Goal: Task Accomplishment & Management: Use online tool/utility

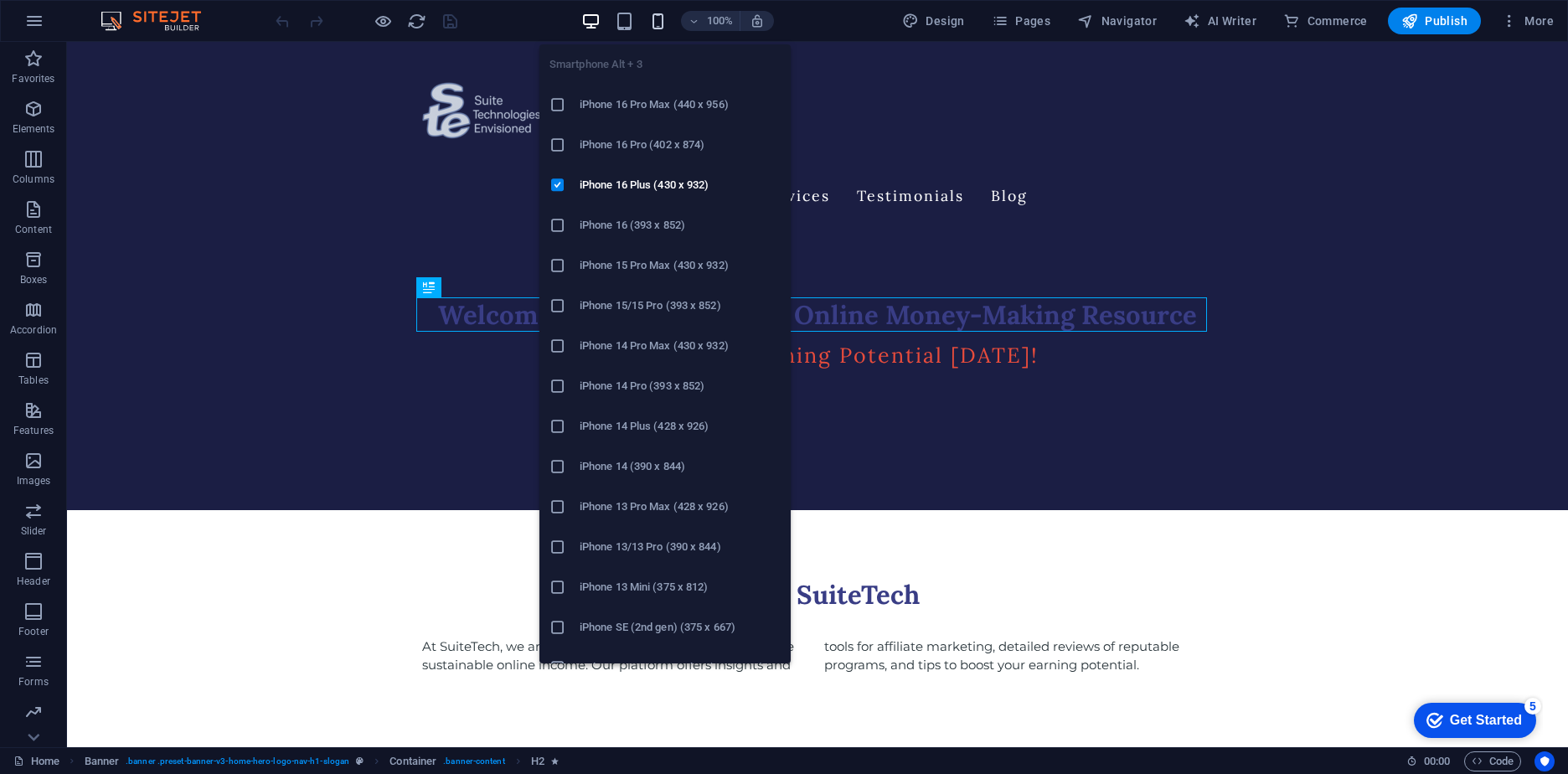
click at [661, 19] on icon "button" at bounding box center [658, 22] width 19 height 19
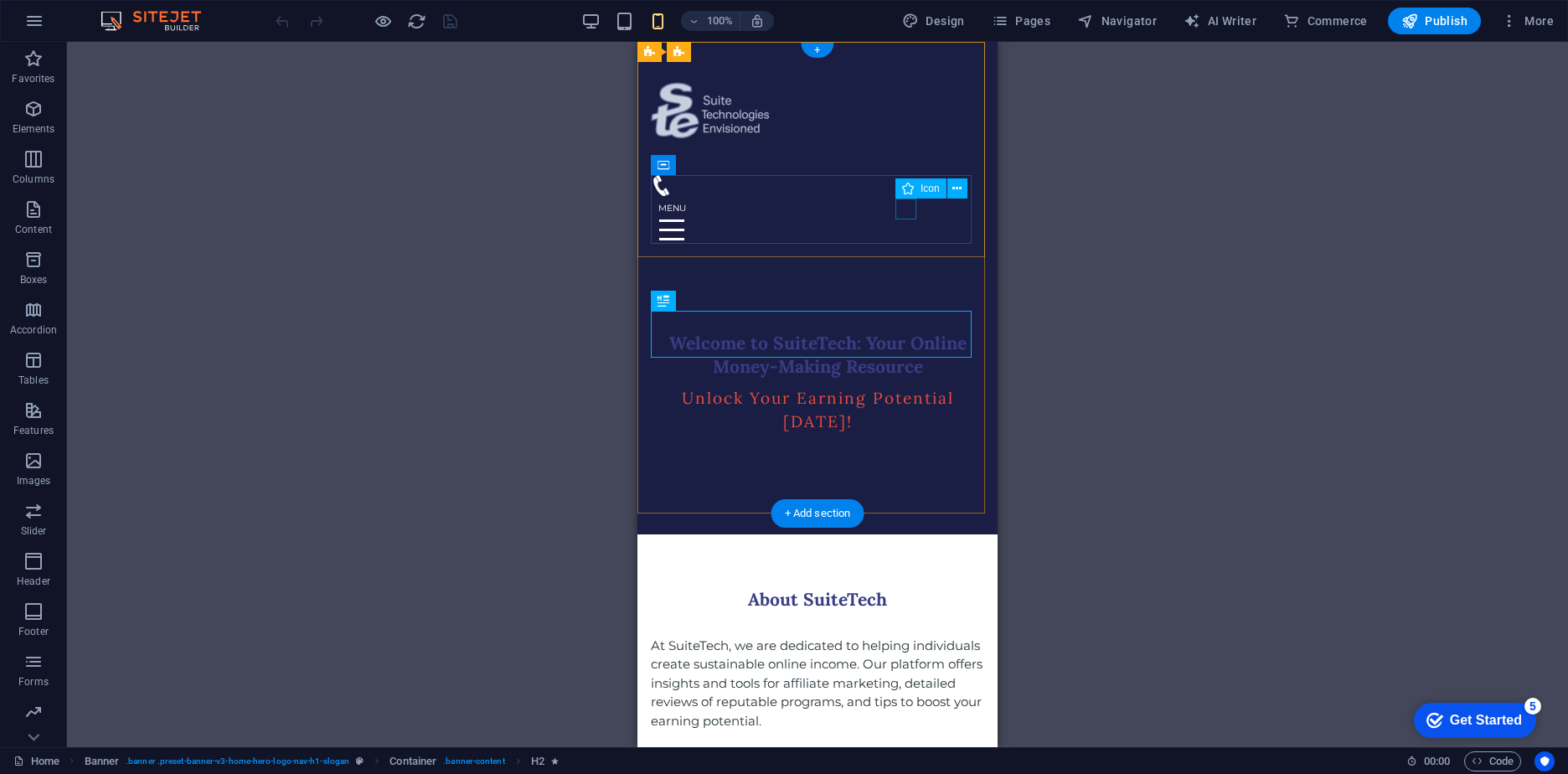
click at [906, 196] on figure at bounding box center [811, 185] width 320 height 21
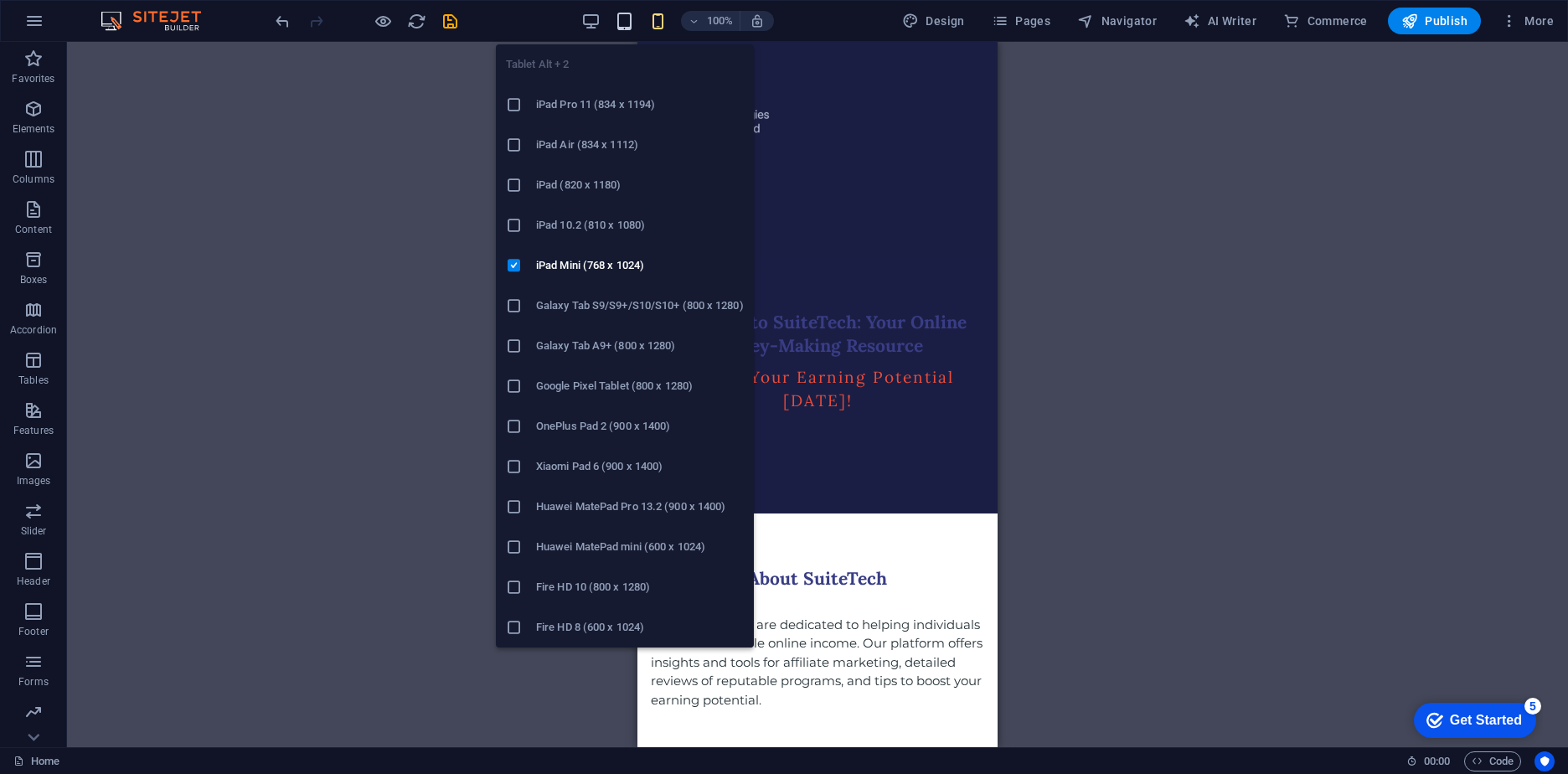
click at [622, 19] on icon "button" at bounding box center [624, 22] width 19 height 19
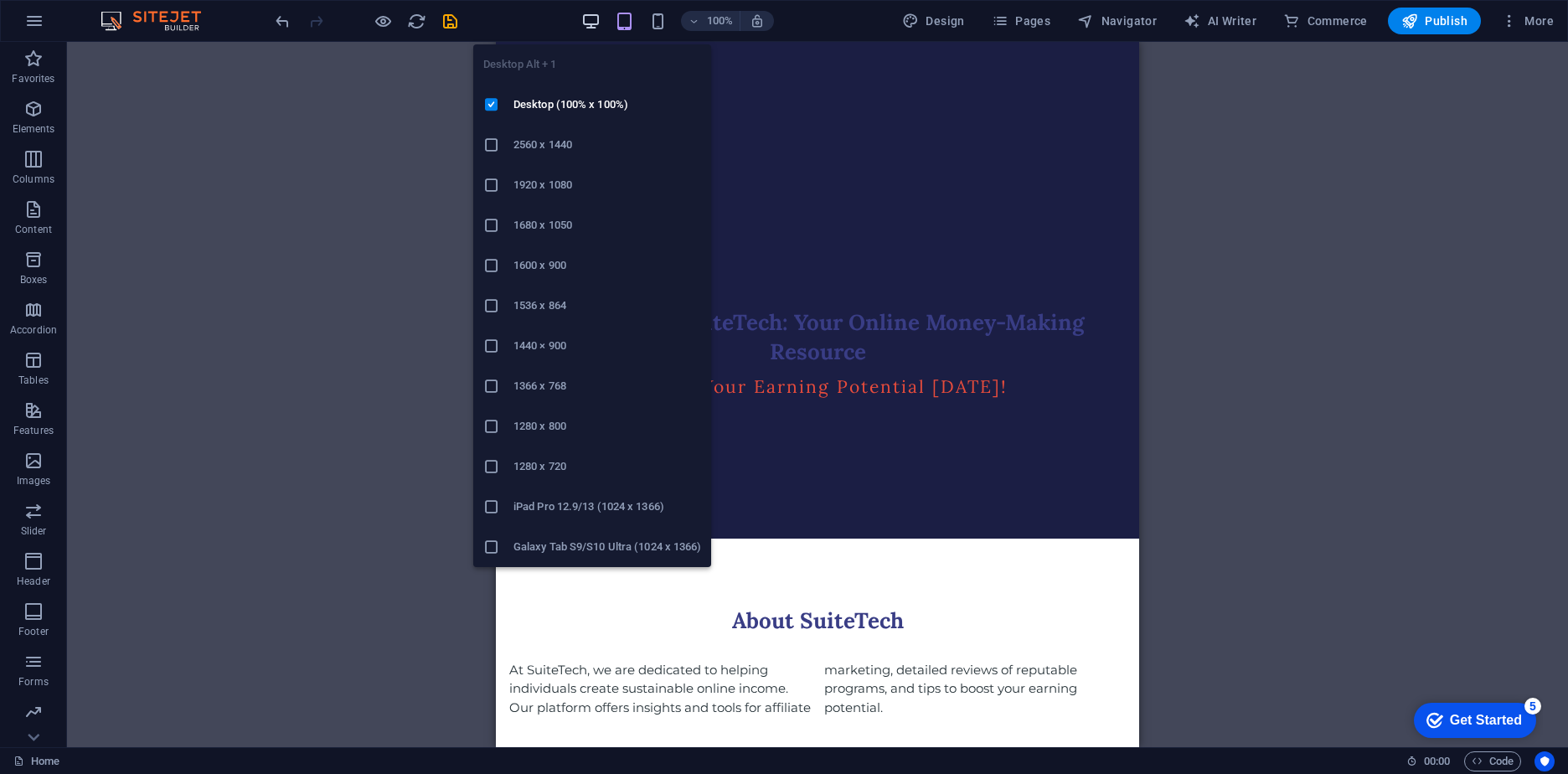
click at [595, 23] on icon "button" at bounding box center [590, 22] width 19 height 19
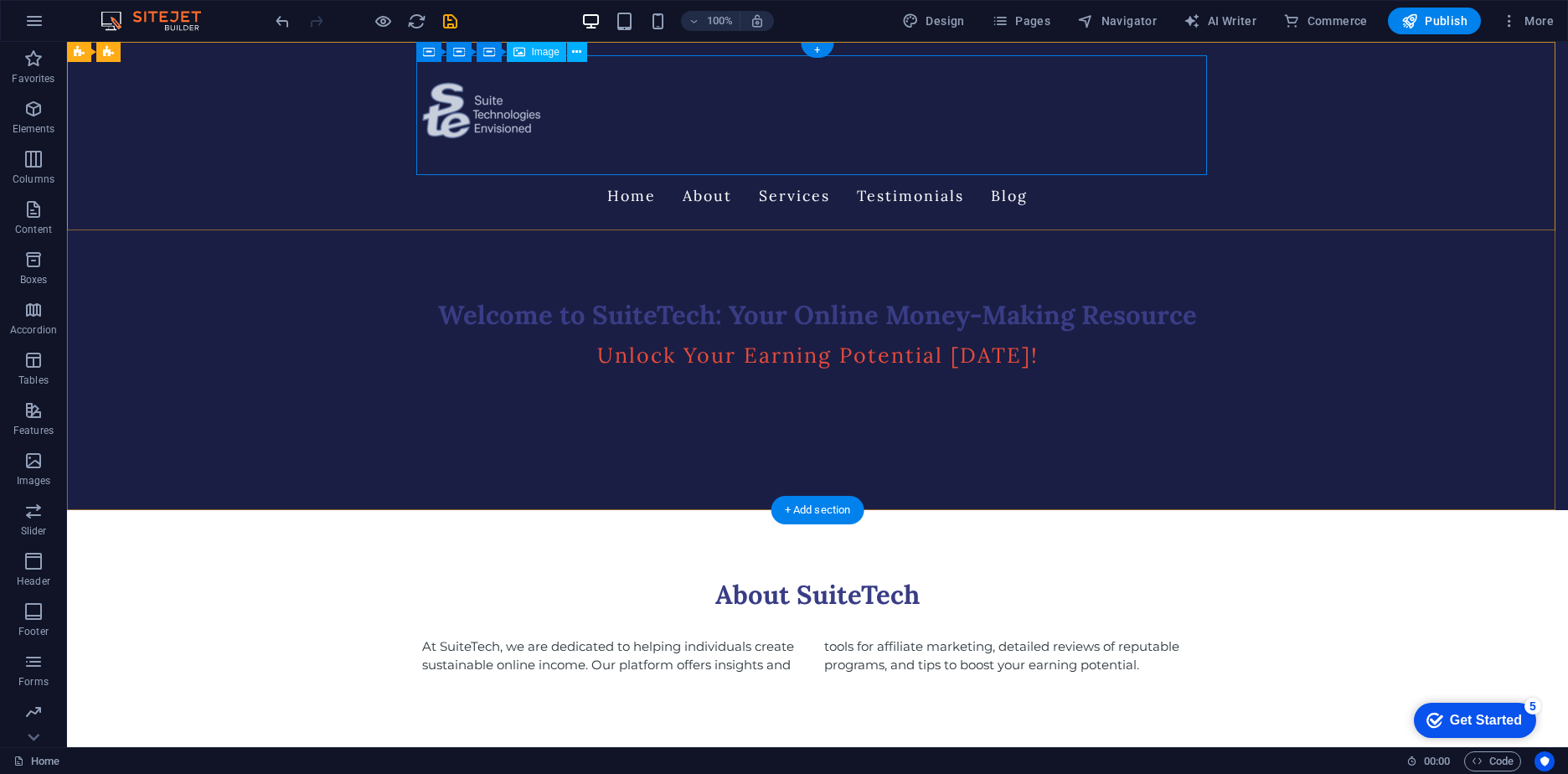
click at [473, 116] on figure at bounding box center [817, 115] width 790 height 119
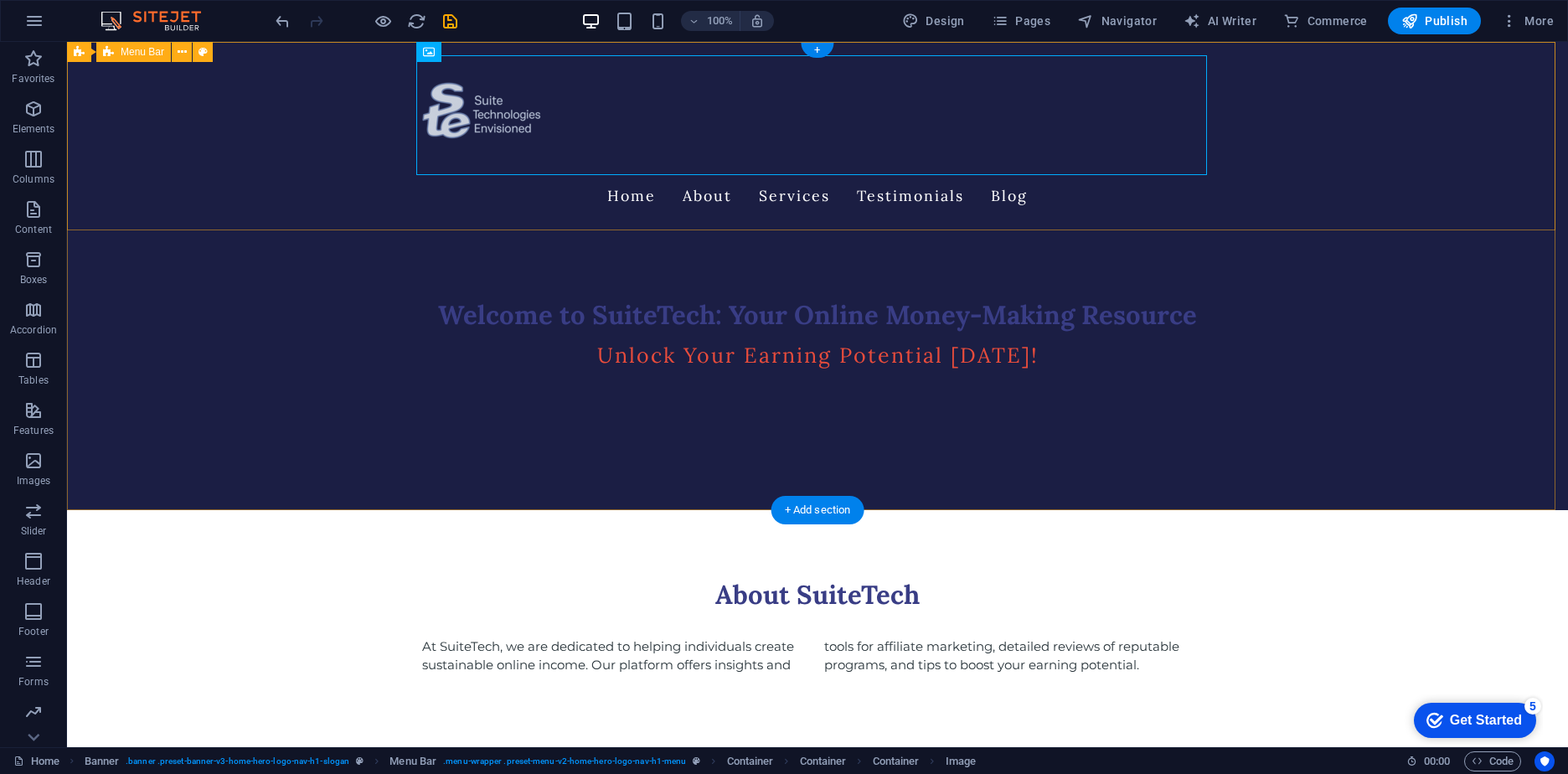
click at [1208, 128] on div "Home About Services Testimonials Blog" at bounding box center [817, 136] width 1501 height 189
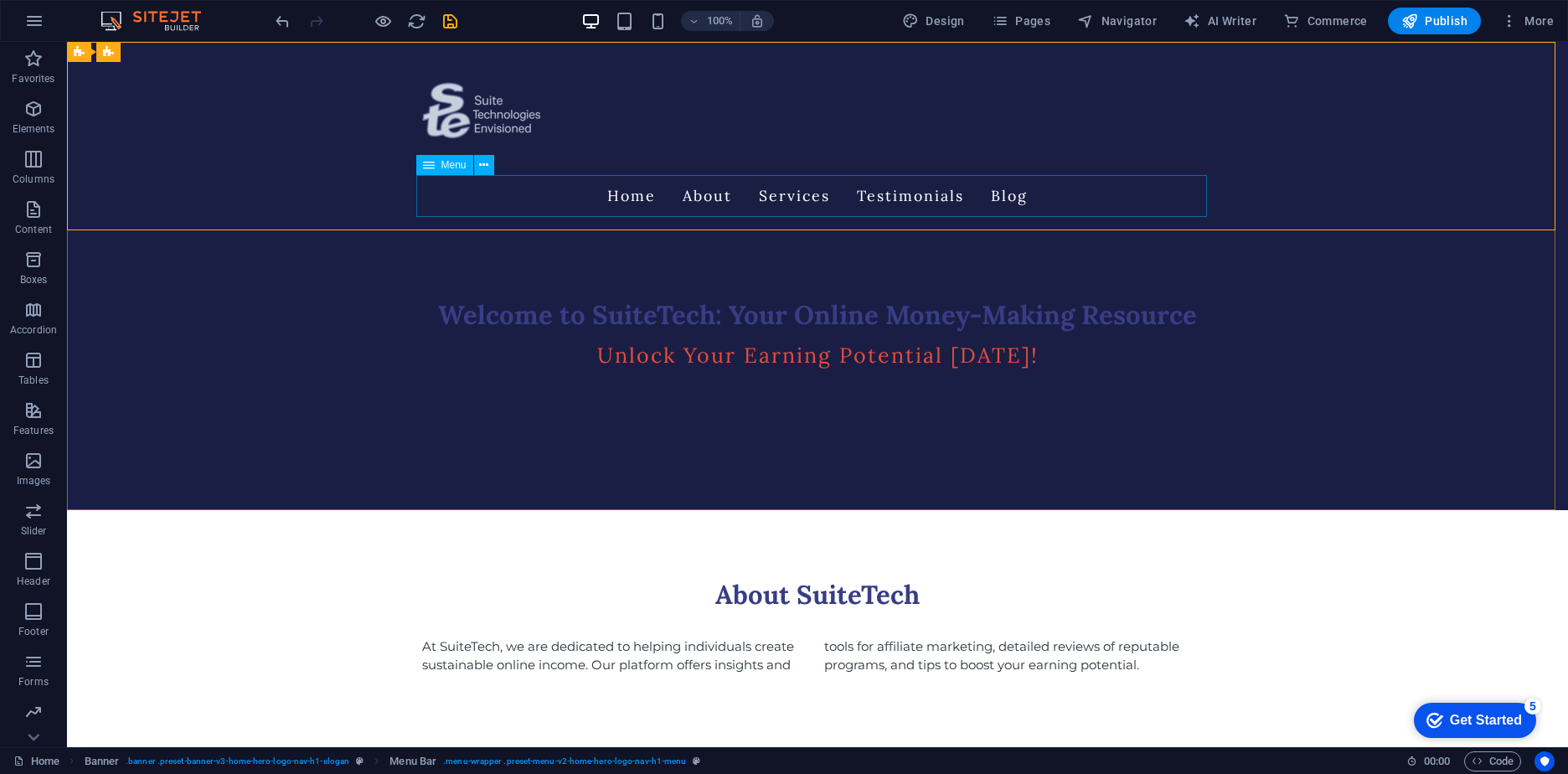
click at [419, 171] on div "Menu" at bounding box center [445, 164] width 57 height 20
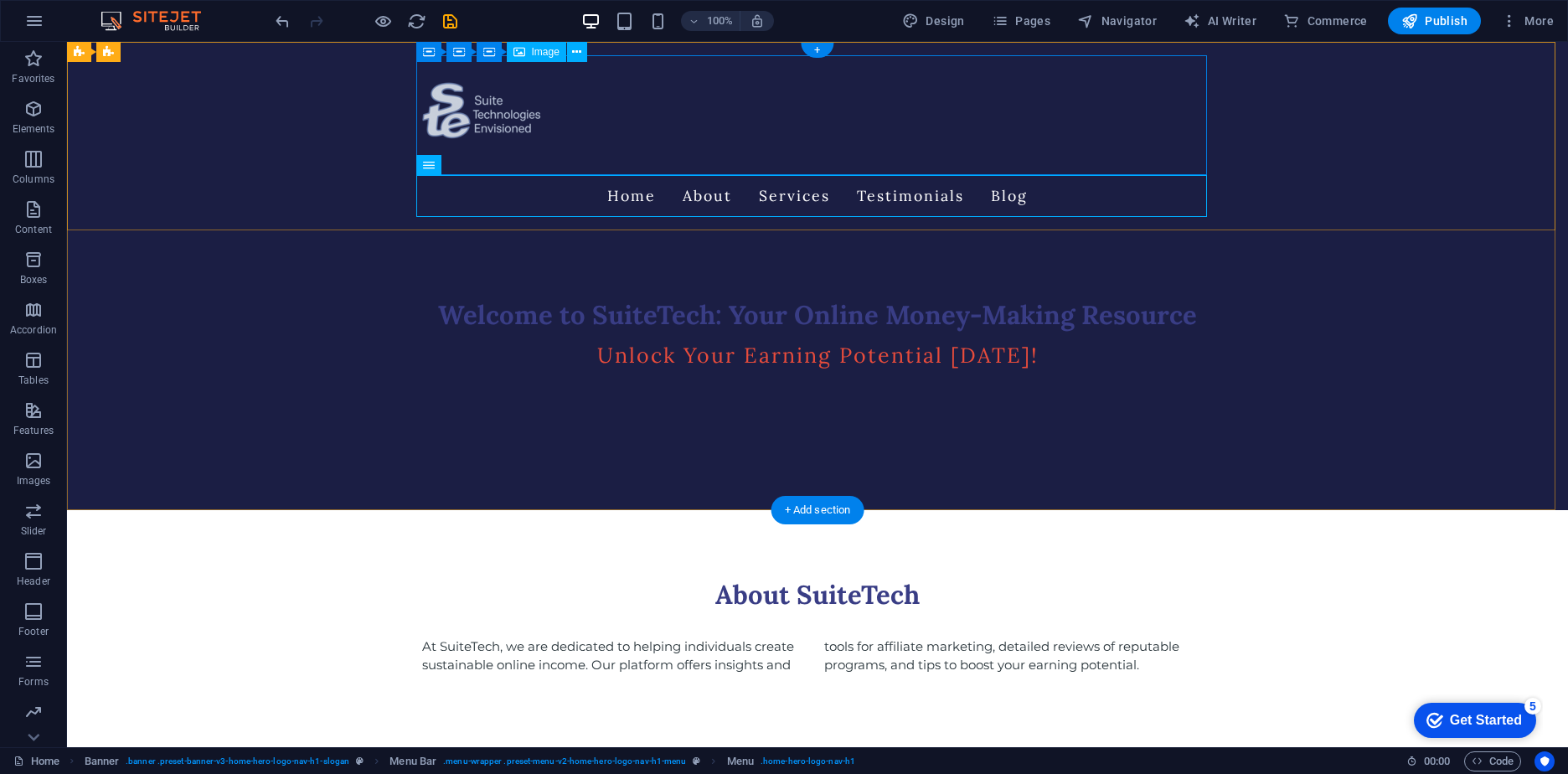
click at [434, 132] on figure at bounding box center [817, 115] width 790 height 119
drag, startPoint x: 751, startPoint y: 90, endPoint x: 737, endPoint y: 104, distance: 19.8
click at [737, 104] on figure at bounding box center [817, 115] width 790 height 119
click at [484, 111] on figure at bounding box center [817, 115] width 790 height 119
click at [583, 56] on button at bounding box center [577, 51] width 20 height 20
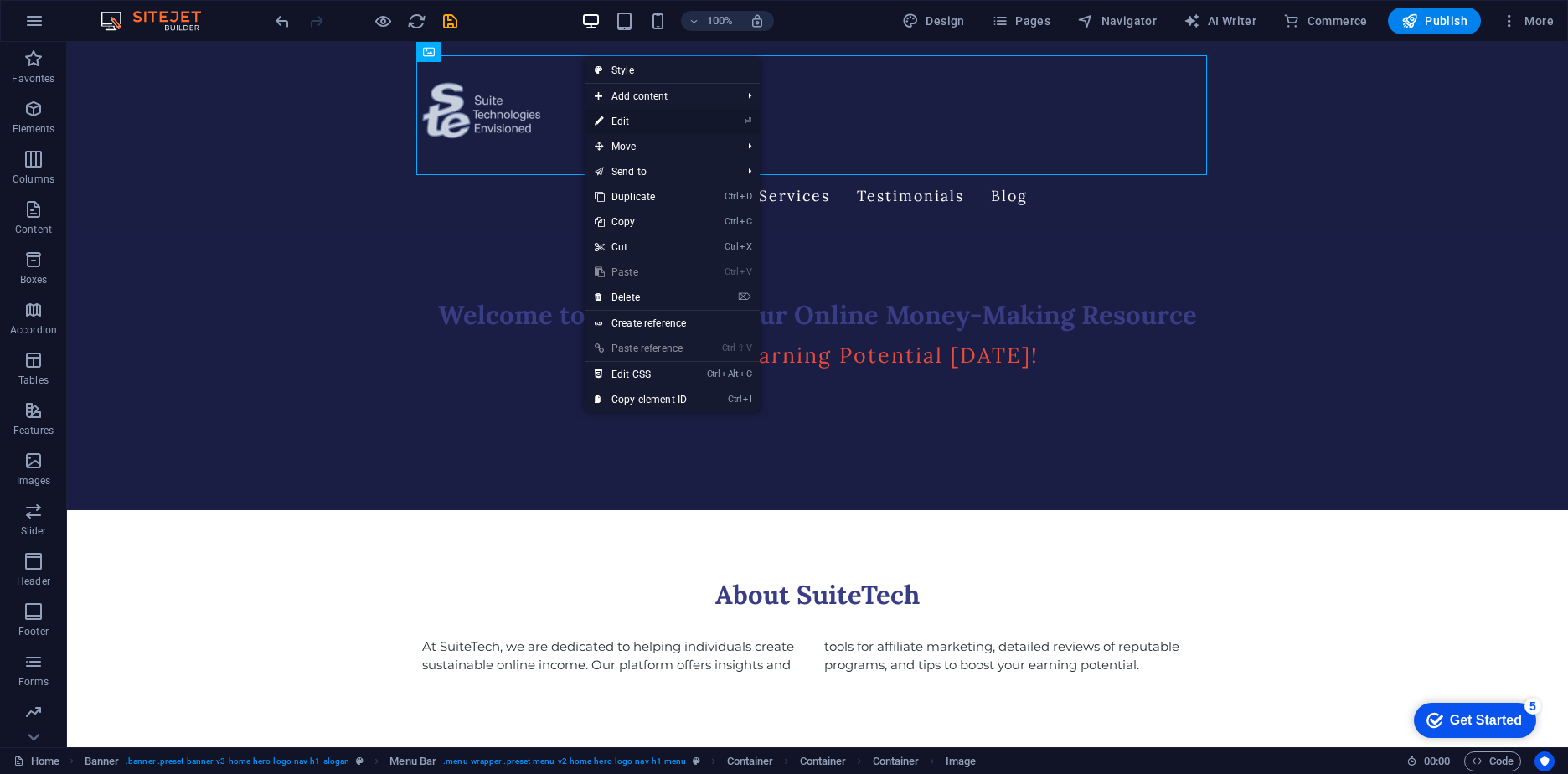
click at [619, 118] on link "⏎ Edit" at bounding box center [641, 121] width 113 height 25
select select "px"
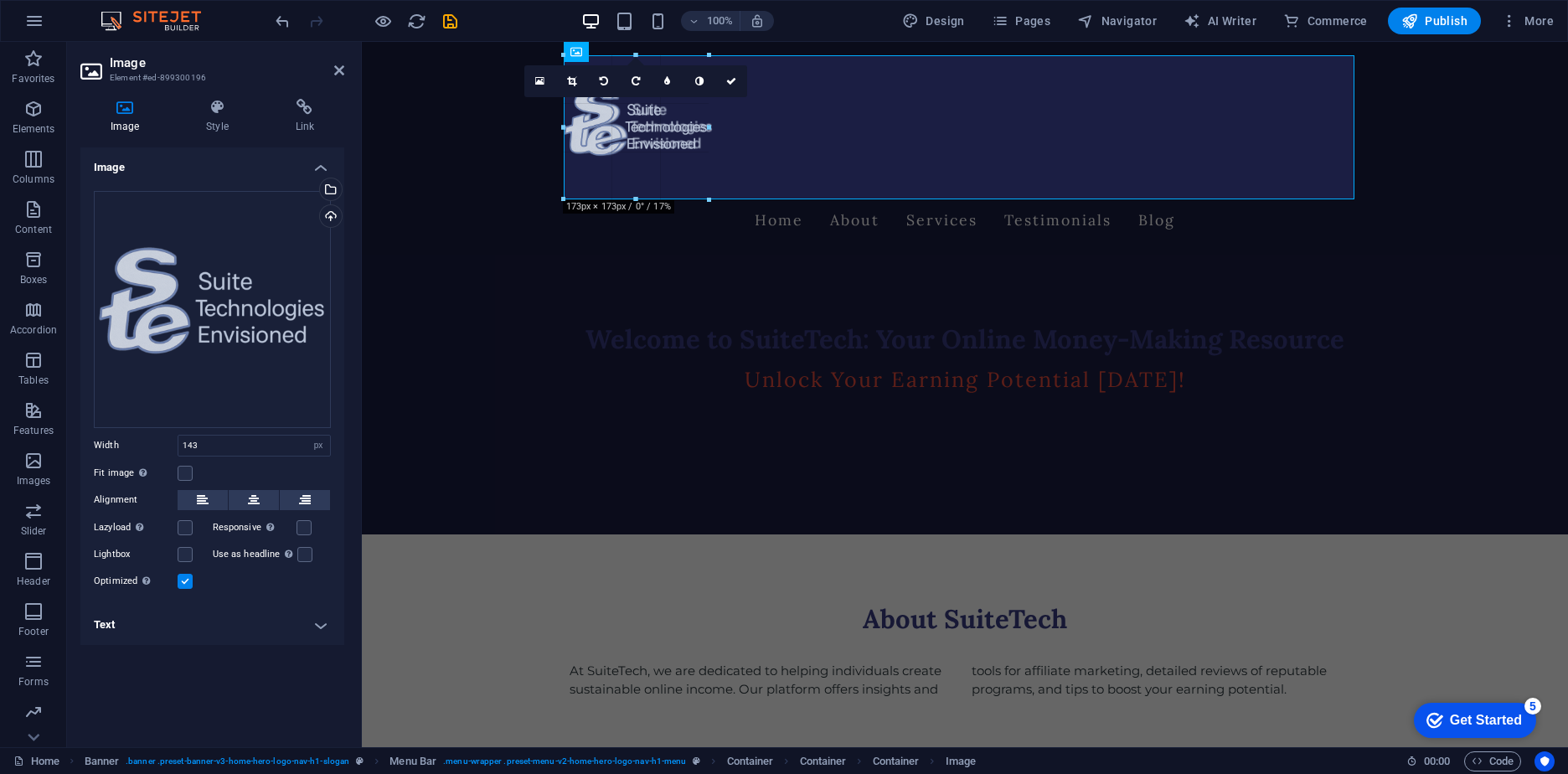
drag, startPoint x: 681, startPoint y: 116, endPoint x: 706, endPoint y: 119, distance: 25.2
type input "172"
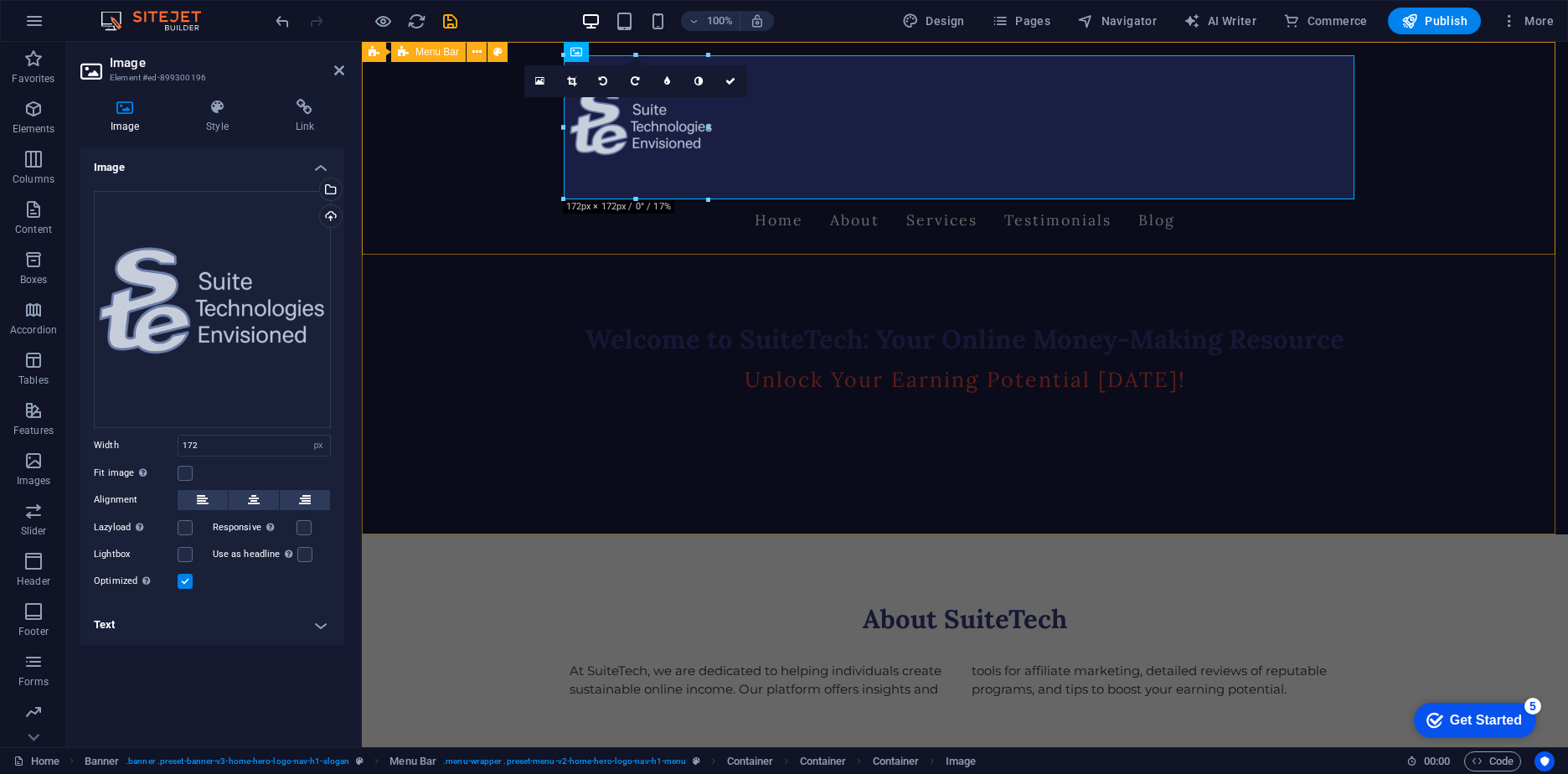
click at [1355, 166] on div "Home About Services Testimonials Blog" at bounding box center [965, 148] width 1206 height 213
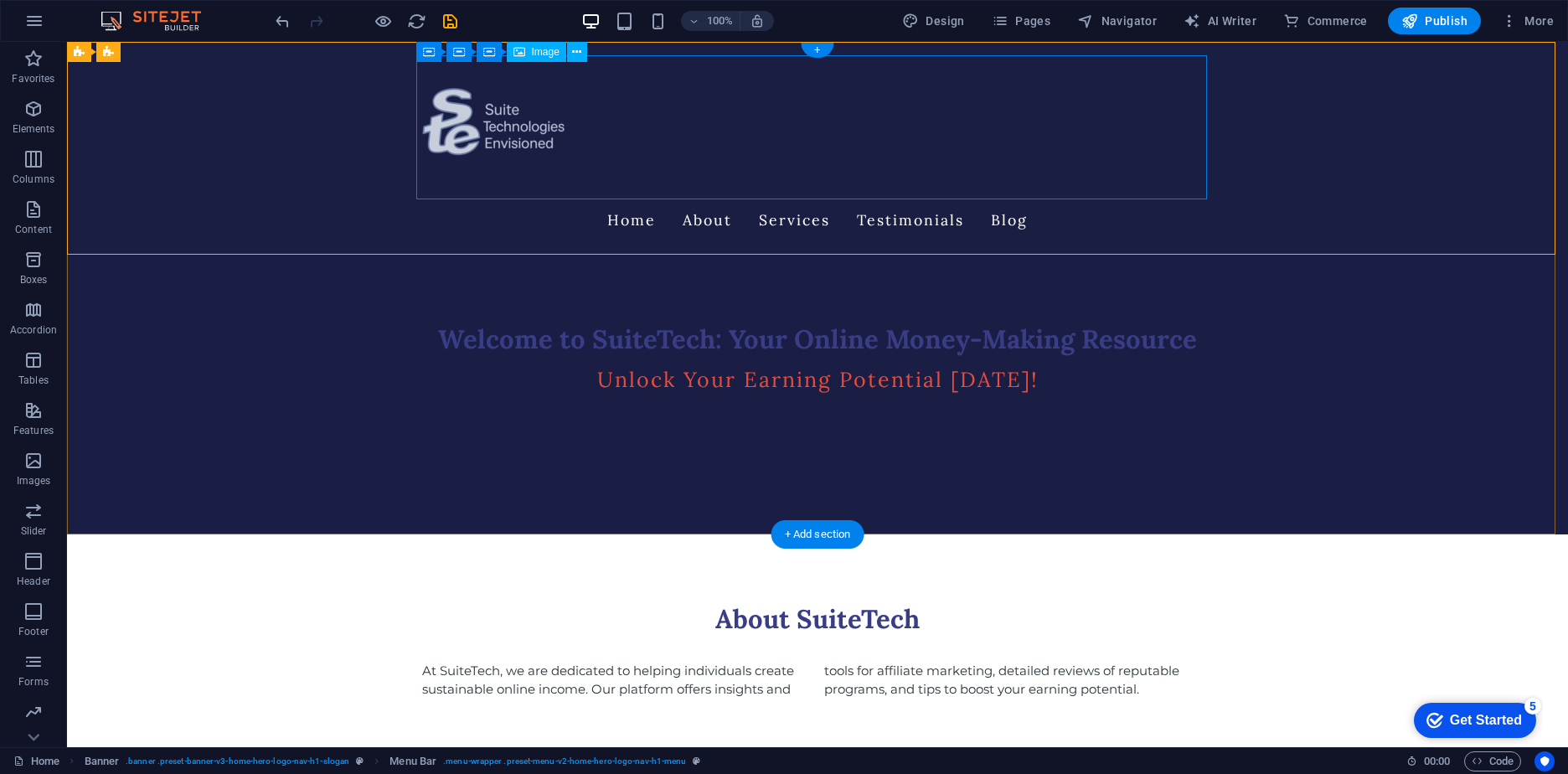
click at [482, 123] on figure at bounding box center [817, 127] width 790 height 144
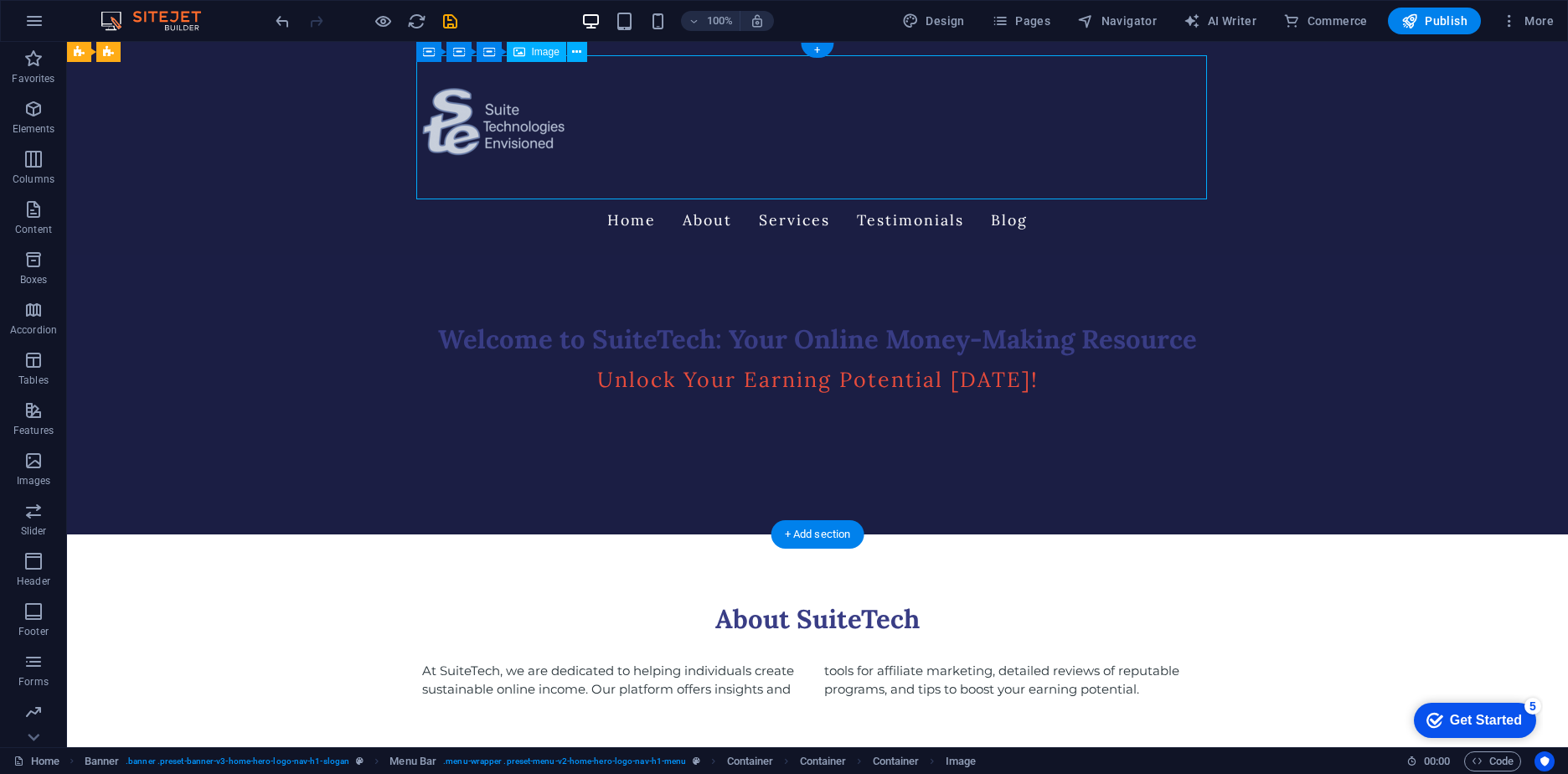
click at [487, 123] on figure at bounding box center [817, 127] width 790 height 144
click at [579, 55] on icon at bounding box center [577, 52] width 10 height 17
click at [578, 53] on icon at bounding box center [577, 52] width 10 height 17
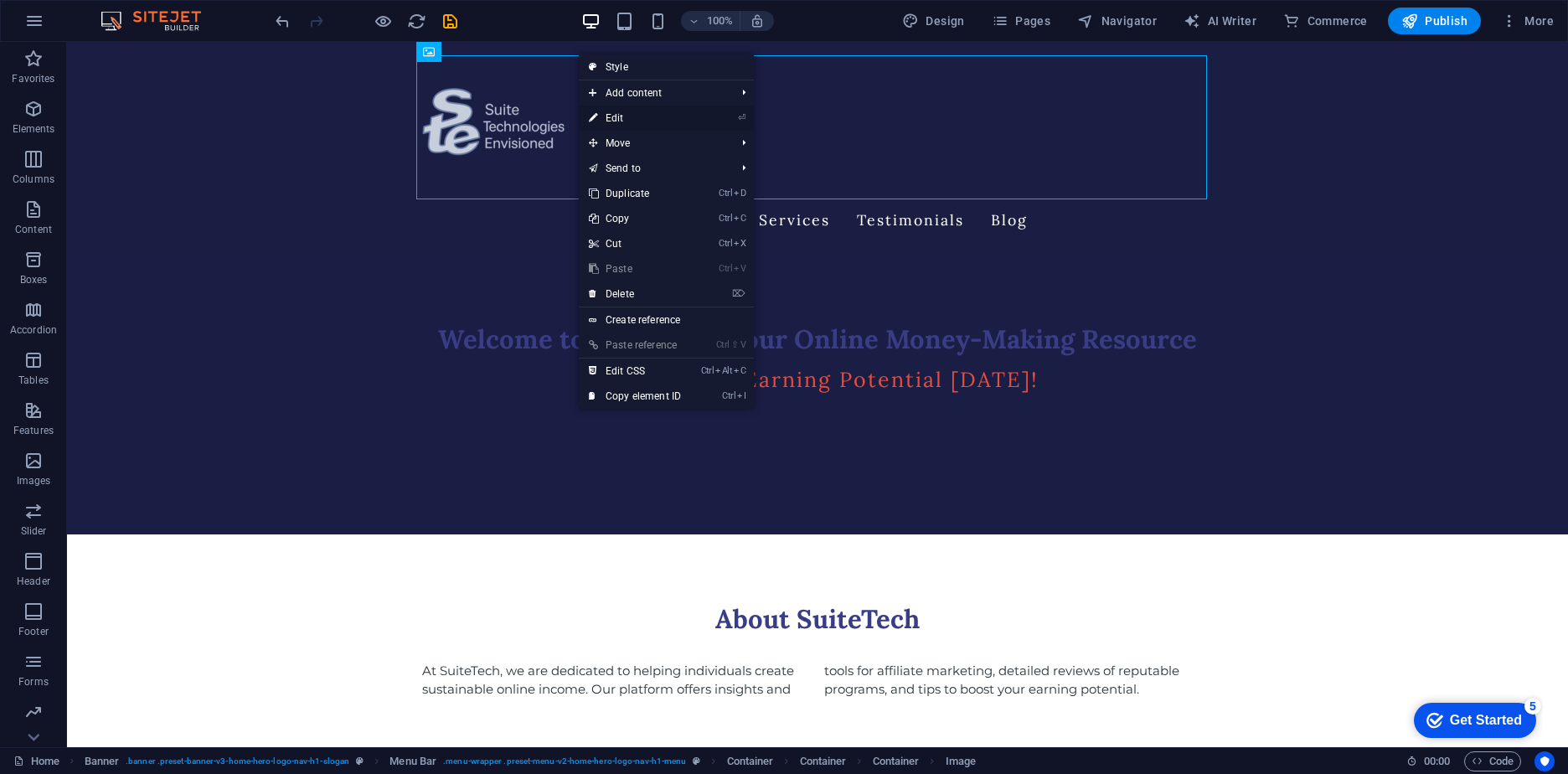
click at [613, 116] on link "⏎ Edit" at bounding box center [636, 118] width 113 height 25
select select "px"
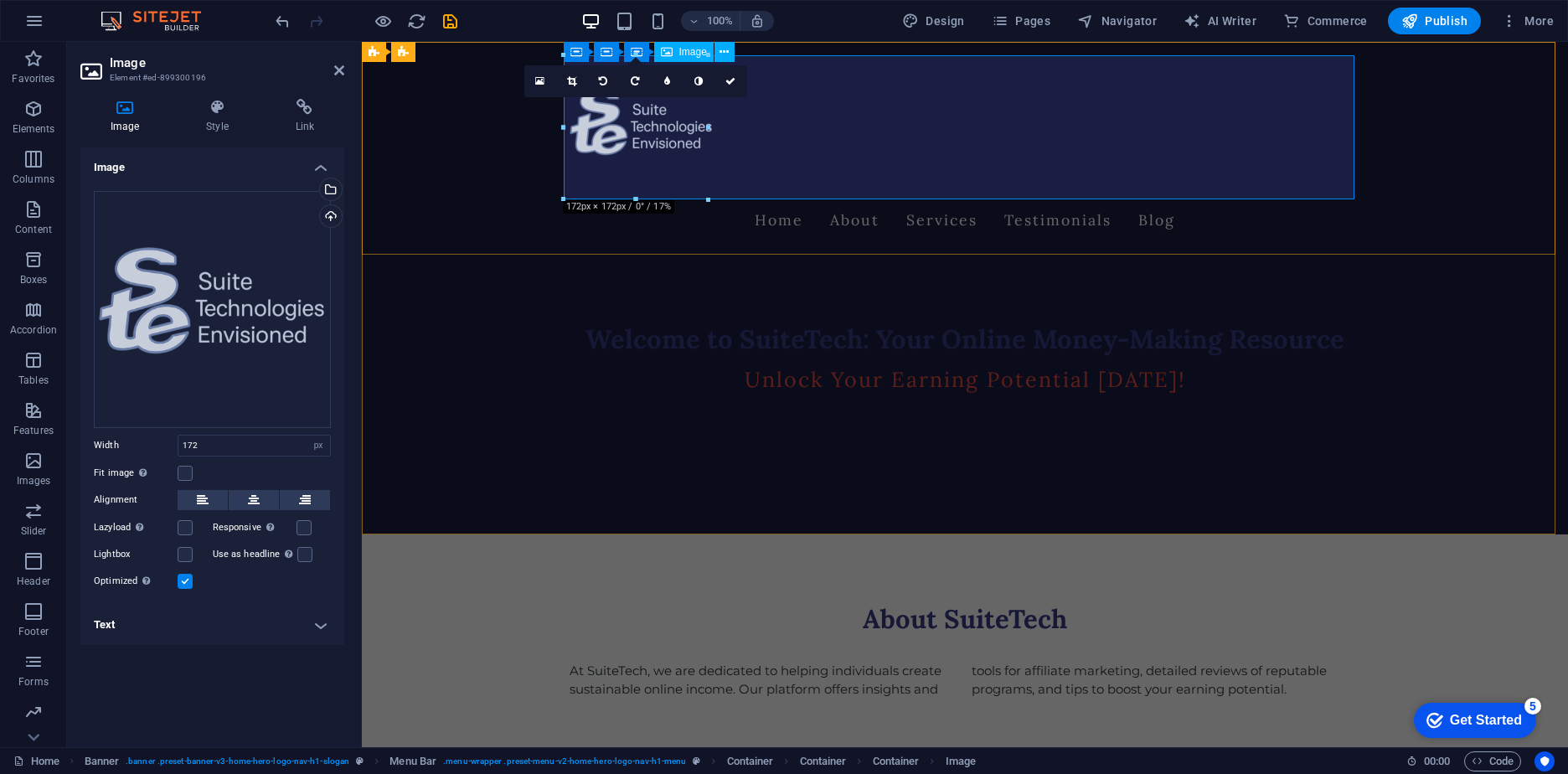
click at [616, 146] on figure at bounding box center [965, 127] width 790 height 144
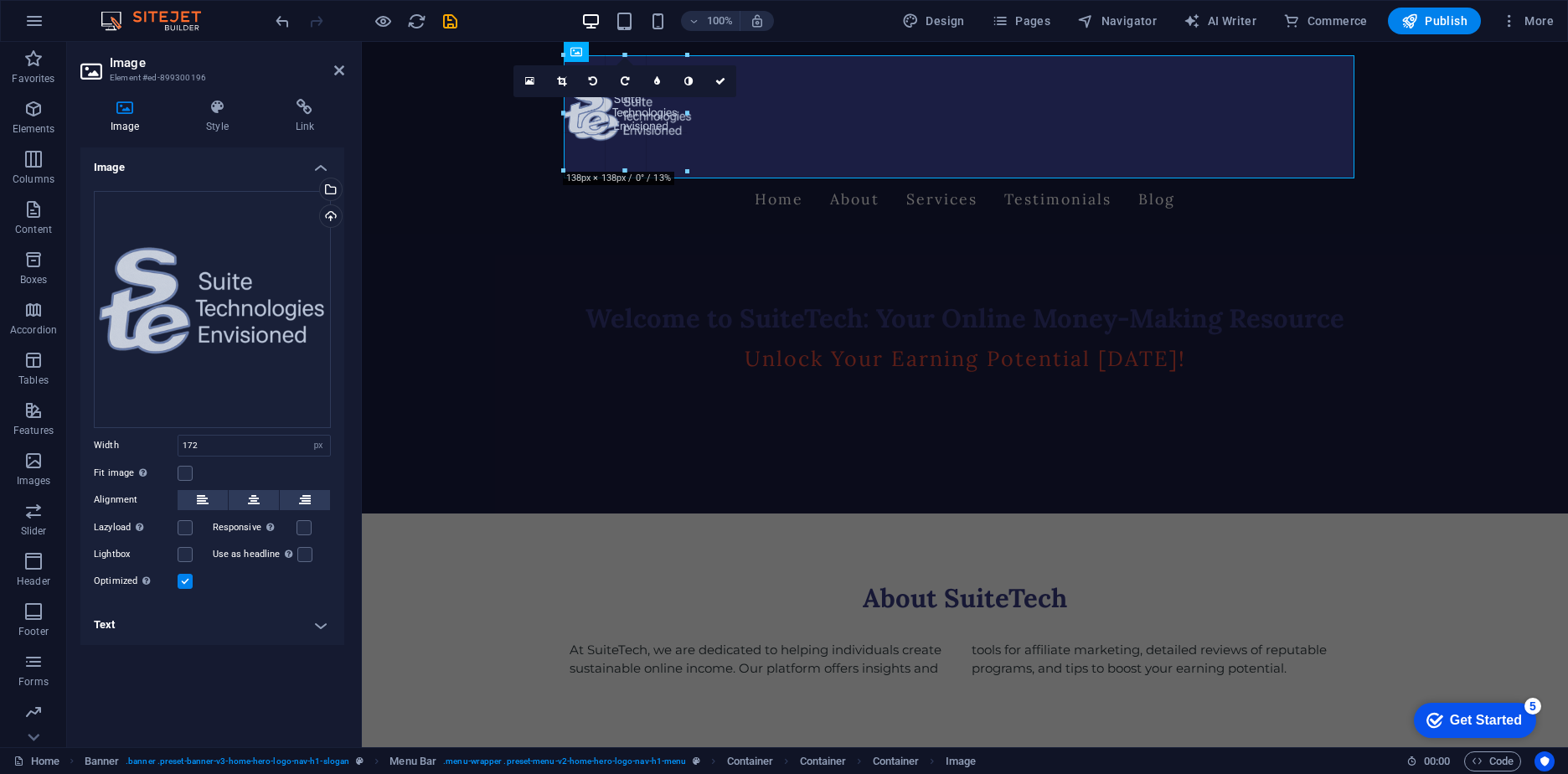
drag, startPoint x: 633, startPoint y: 53, endPoint x: 138, endPoint y: 32, distance: 495.4
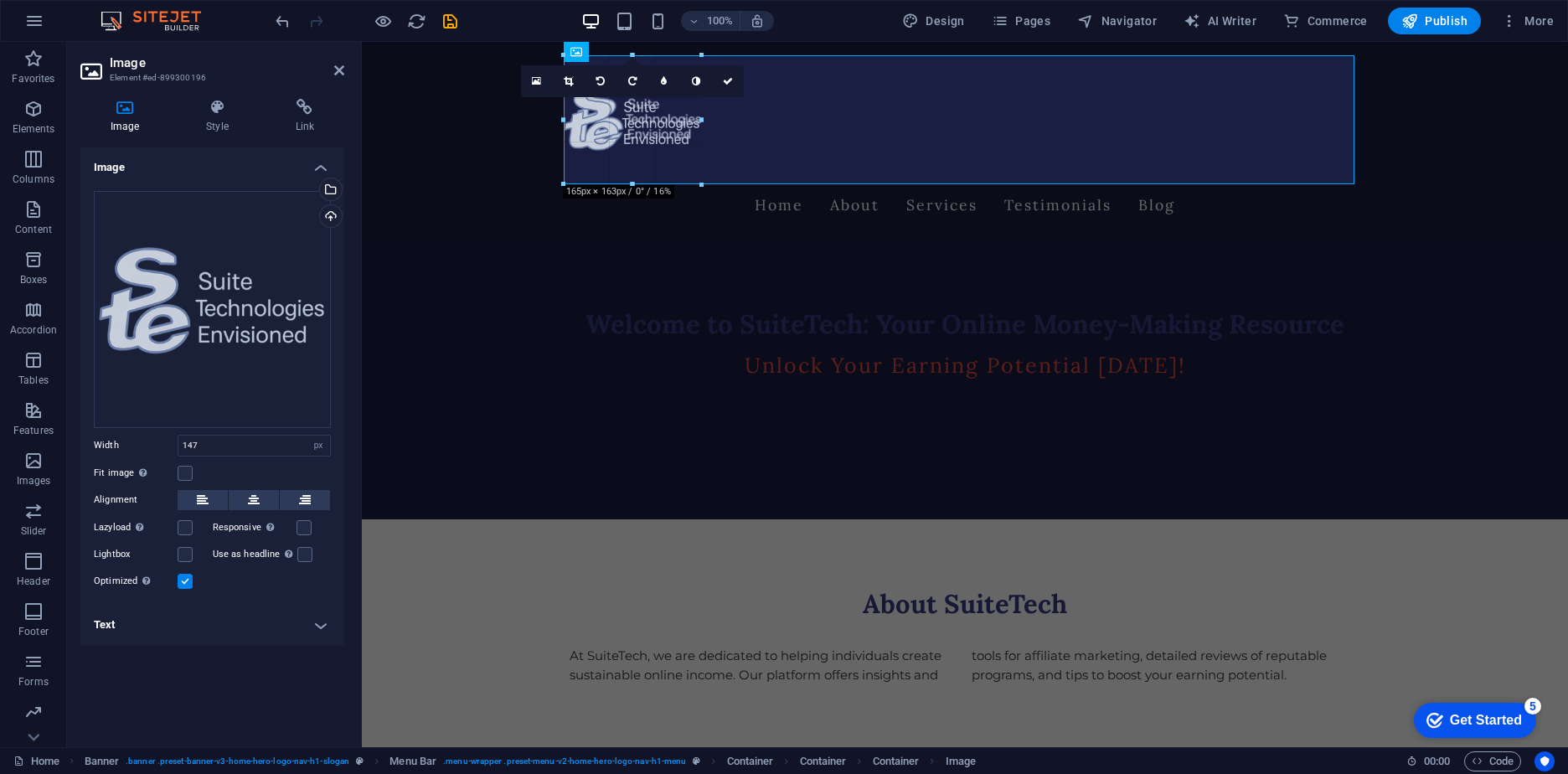
drag, startPoint x: 561, startPoint y: 179, endPoint x: 190, endPoint y: 107, distance: 377.9
type input "158"
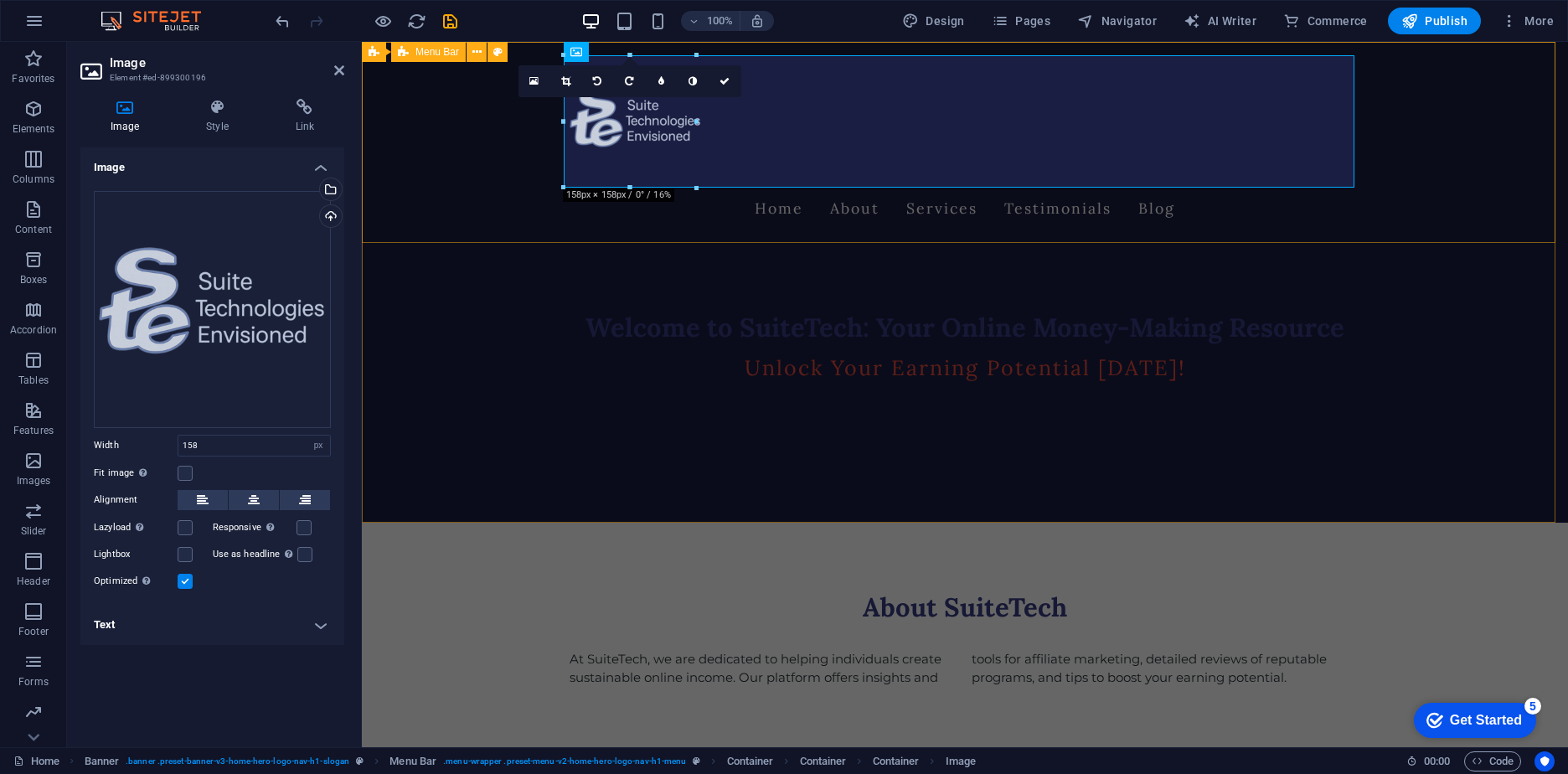
click at [1357, 141] on div "Home About Services Testimonials Blog" at bounding box center [965, 142] width 1206 height 201
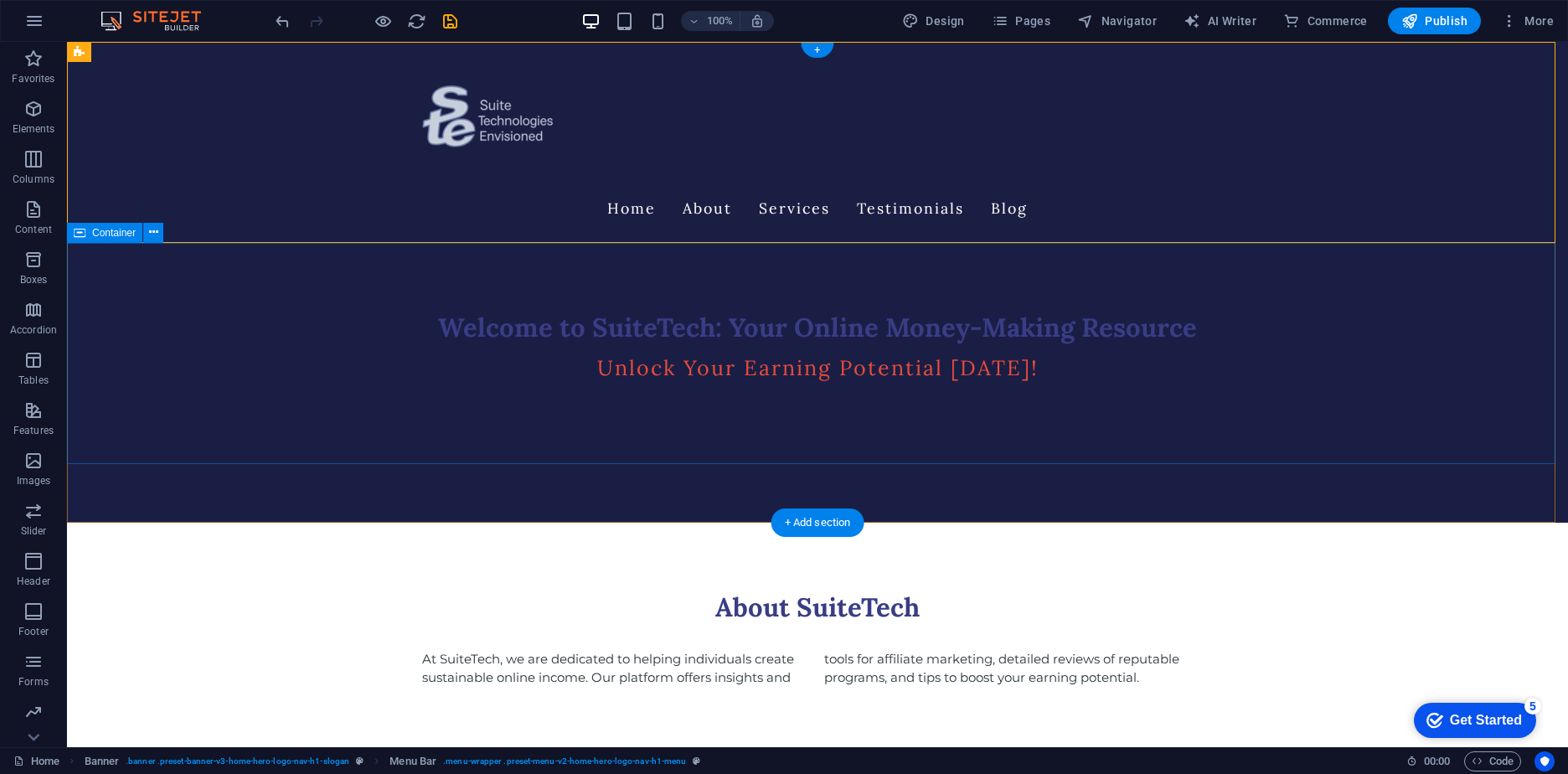
click at [1344, 322] on div "Welcome to SuiteTech: Your Online Money-Making Resource Unlock Your Earning Pot…" at bounding box center [817, 353] width 1501 height 221
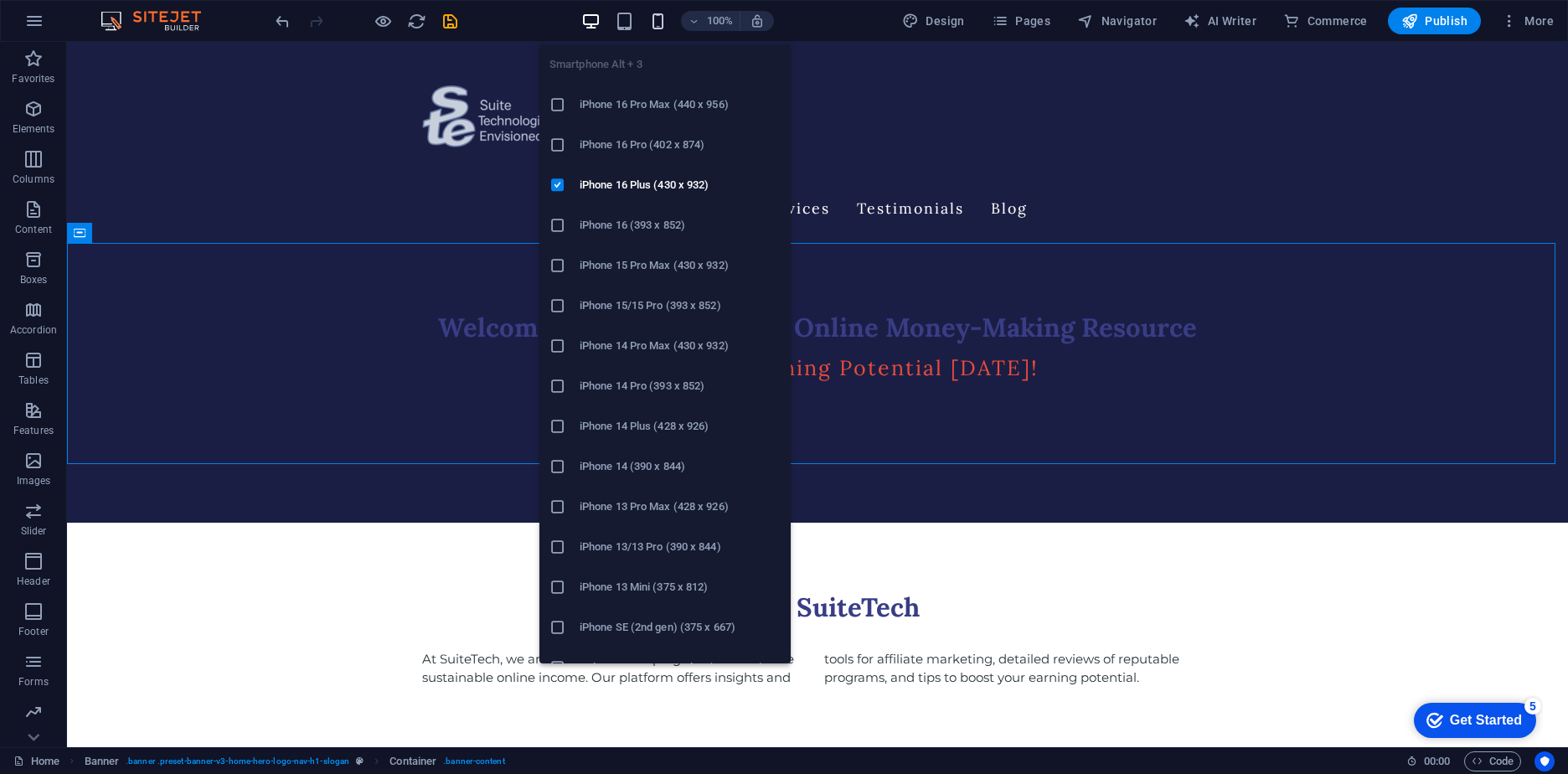
click at [663, 30] on icon "button" at bounding box center [658, 22] width 19 height 19
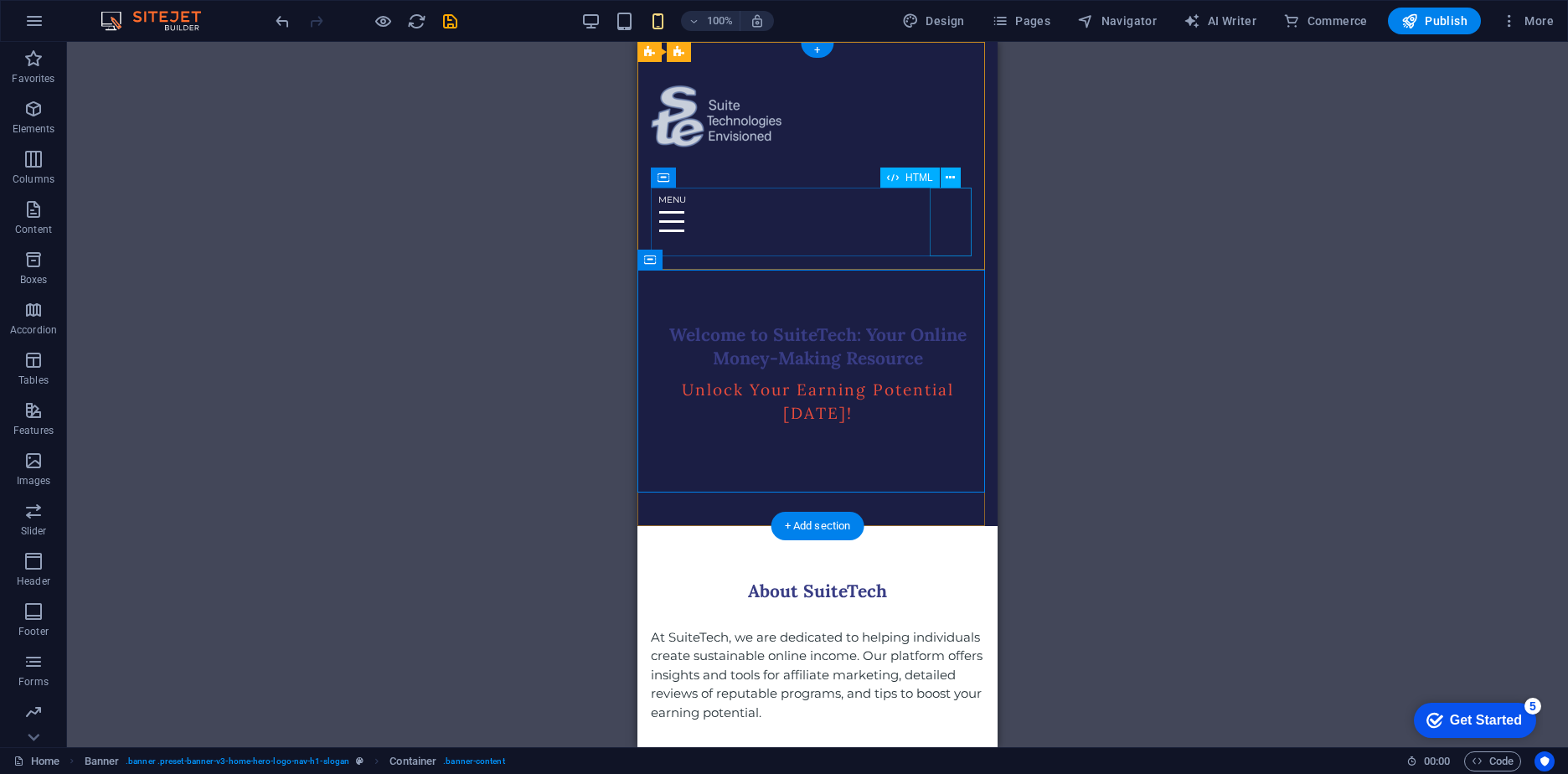
click at [953, 222] on div at bounding box center [817, 222] width 333 height 68
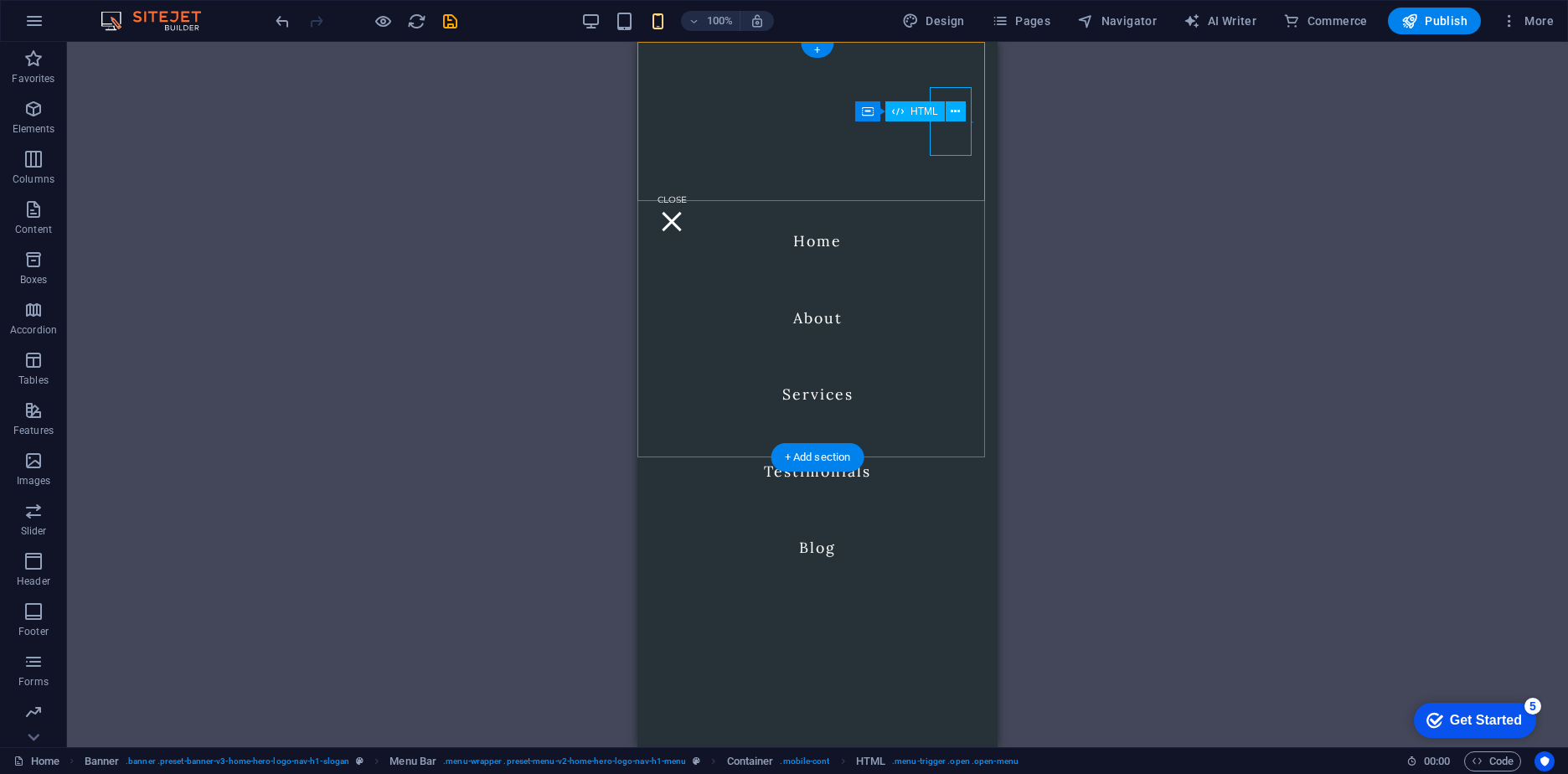
click at [693, 188] on div at bounding box center [672, 222] width 42 height 68
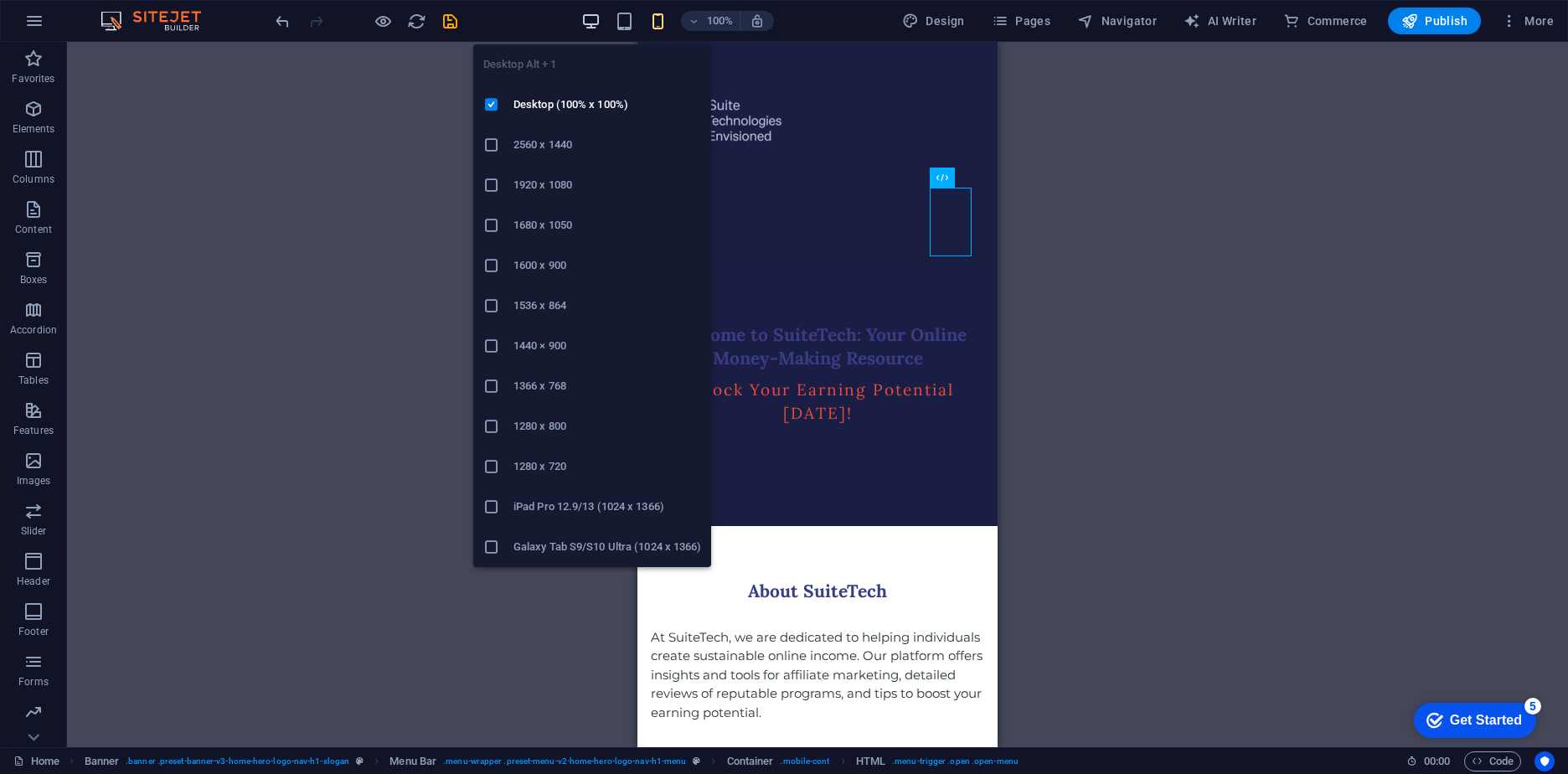
click at [595, 22] on icon "button" at bounding box center [590, 22] width 19 height 19
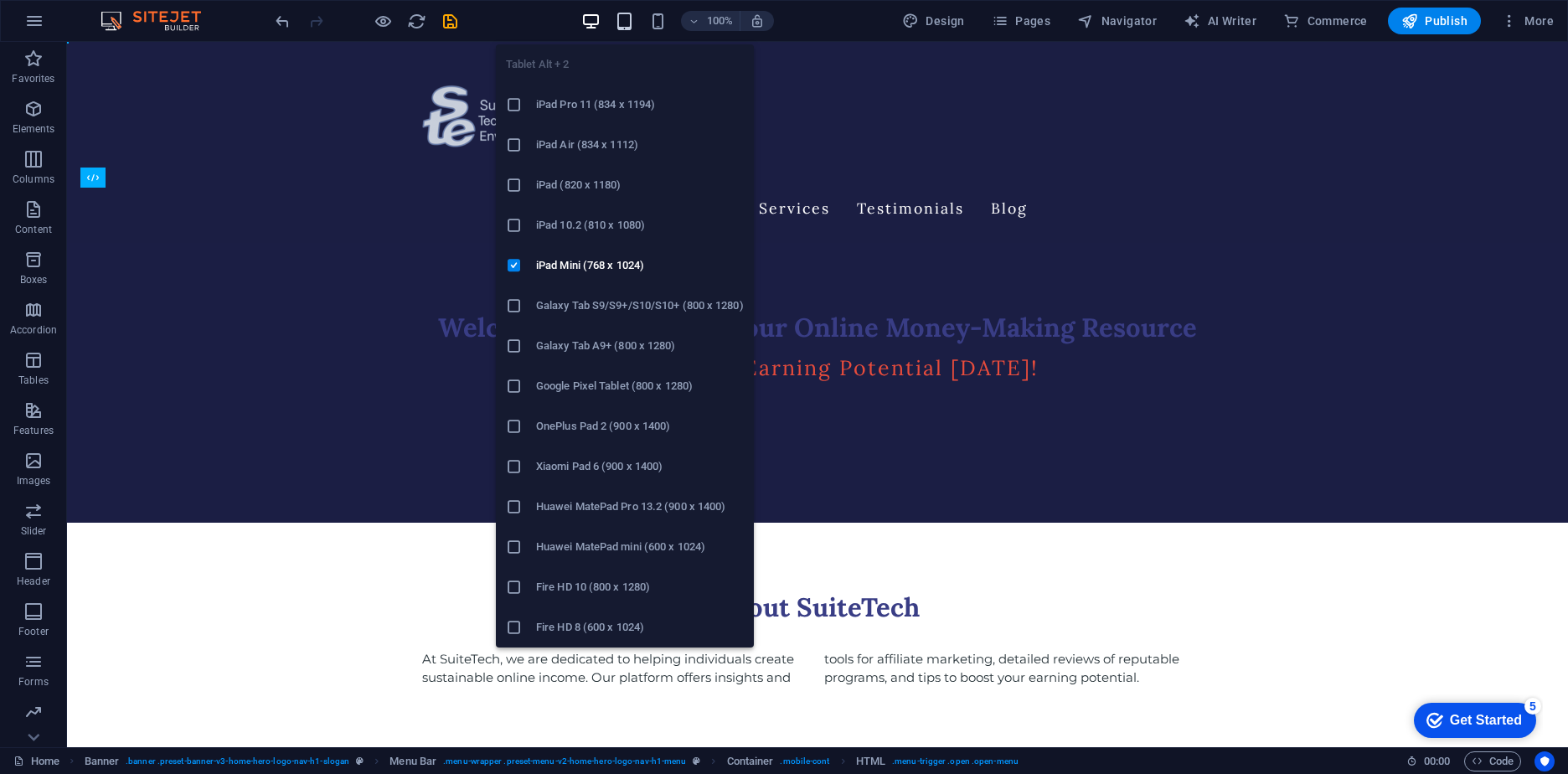
click at [621, 24] on icon "button" at bounding box center [624, 22] width 19 height 19
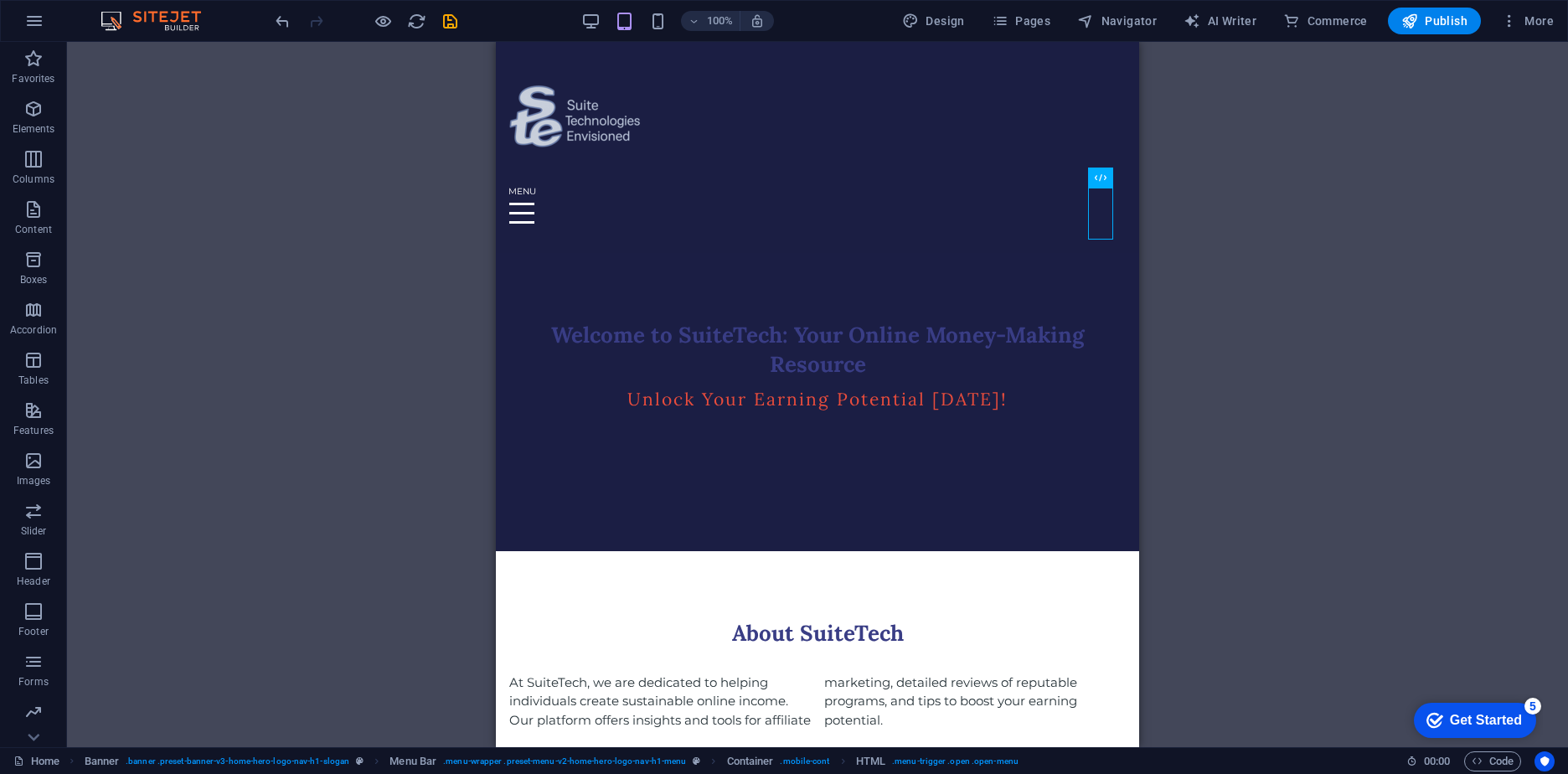
click at [1304, 248] on div "H2 Banner Container Container Image Banner Menu Bar Container Container Contain…" at bounding box center [817, 394] width 1501 height 706
click at [1024, 196] on div at bounding box center [817, 214] width 616 height 52
